Goal: Information Seeking & Learning: Find specific page/section

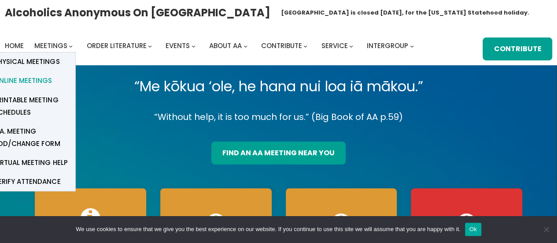
click at [45, 81] on span "Online Meetings" at bounding box center [23, 80] width 58 height 12
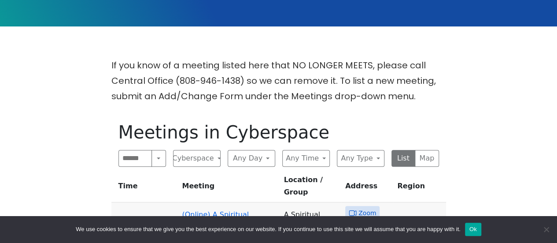
scroll to position [244, 0]
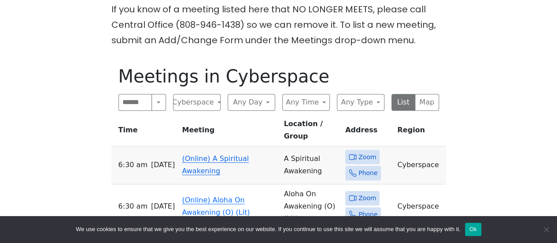
click at [364, 151] on span "Zoom" at bounding box center [367, 156] width 18 height 11
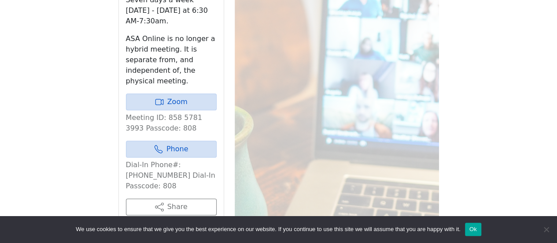
scroll to position [477, 0]
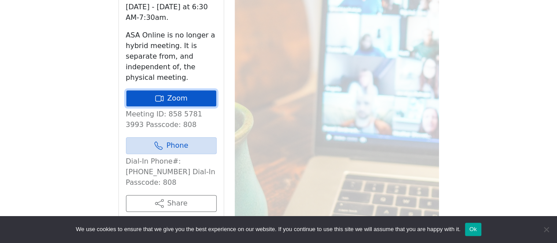
click at [191, 90] on link "Zoom" at bounding box center [171, 98] width 91 height 17
